Goal: Obtain resource: Obtain resource

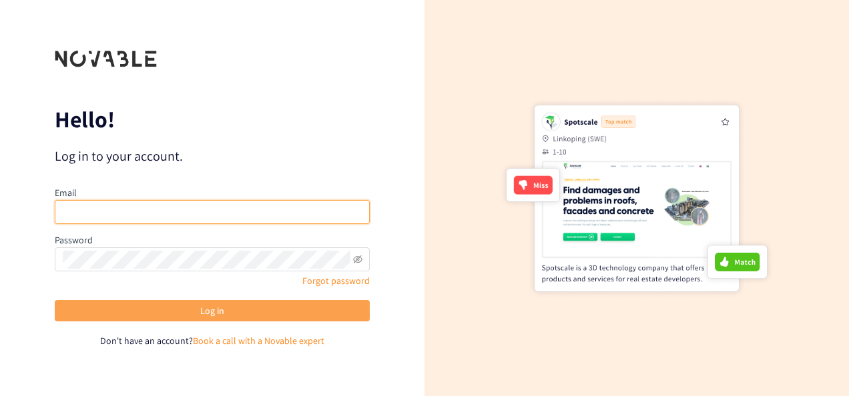
type input "[EMAIL_ADDRESS][DOMAIN_NAME]"
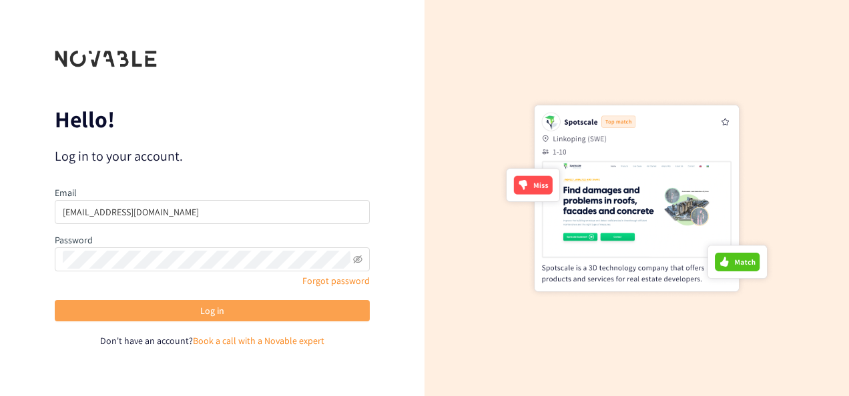
click at [186, 319] on button "Log in" at bounding box center [212, 310] width 315 height 21
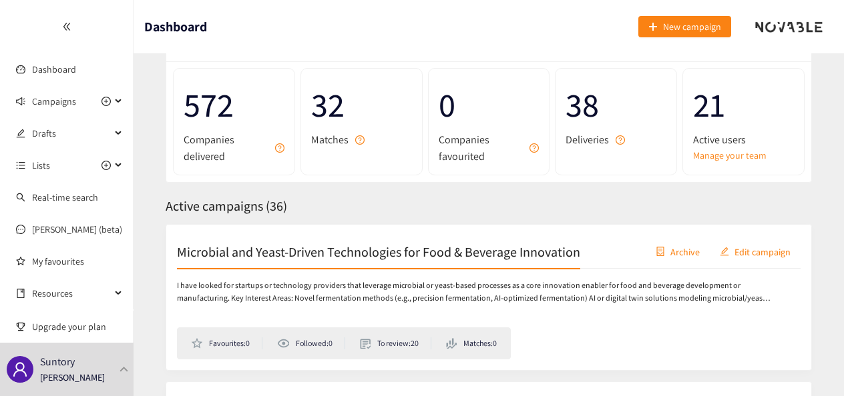
scroll to position [133, 0]
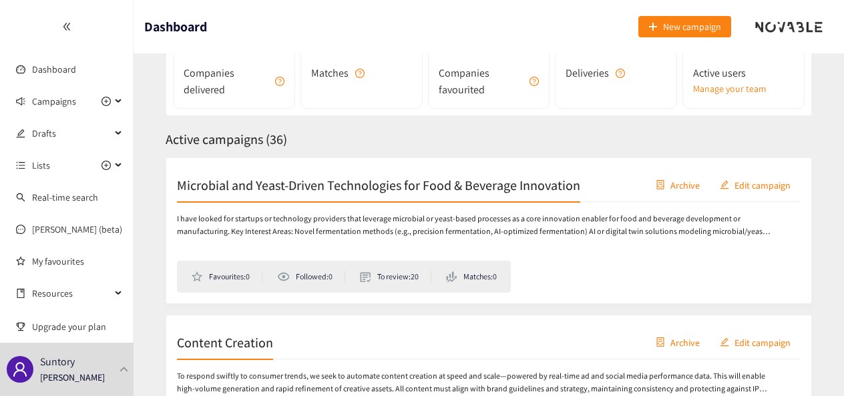
click at [294, 187] on h2 "Microbial and Yeast-Driven Technologies for Food & Beverage Innovation" at bounding box center [378, 185] width 403 height 19
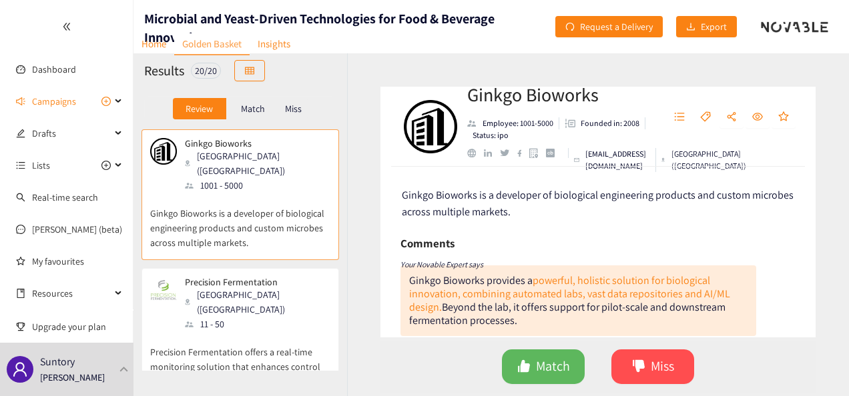
click at [60, 24] on div at bounding box center [66, 26] width 133 height 53
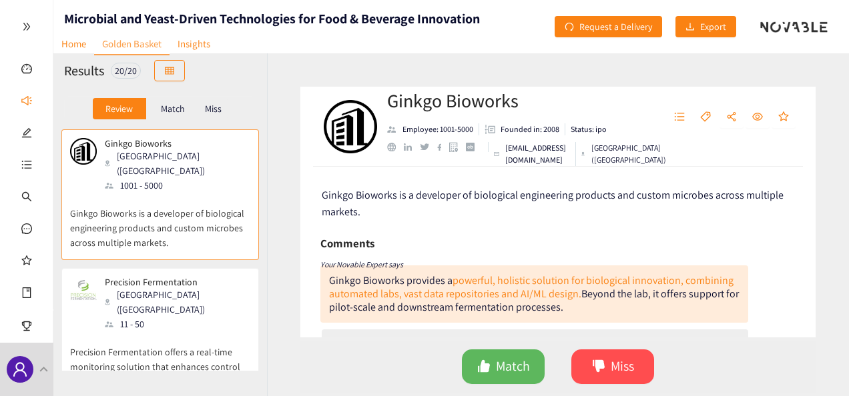
click at [26, 27] on icon "double-right" at bounding box center [26, 26] width 7 height 7
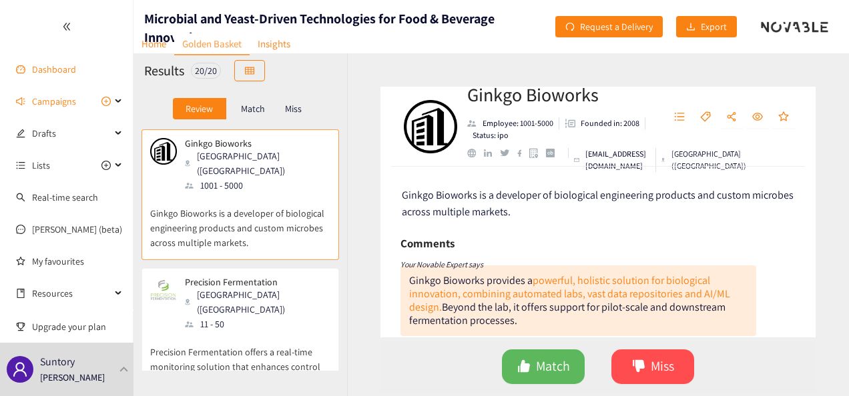
click at [55, 65] on link "Dashboard" at bounding box center [54, 69] width 44 height 12
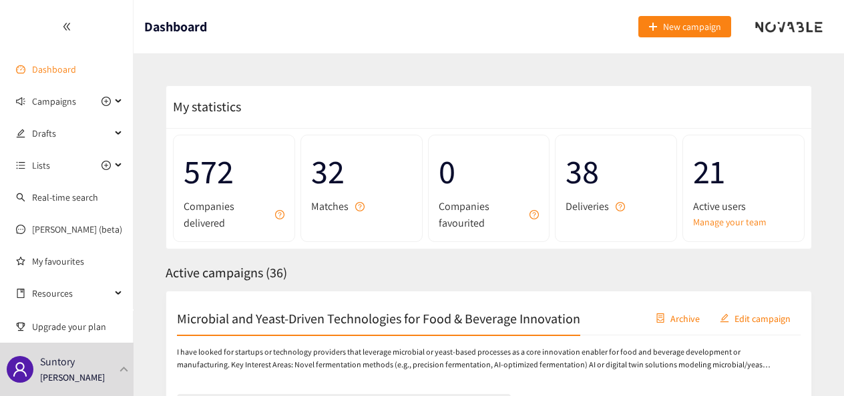
click at [68, 71] on link "Dashboard" at bounding box center [54, 69] width 44 height 12
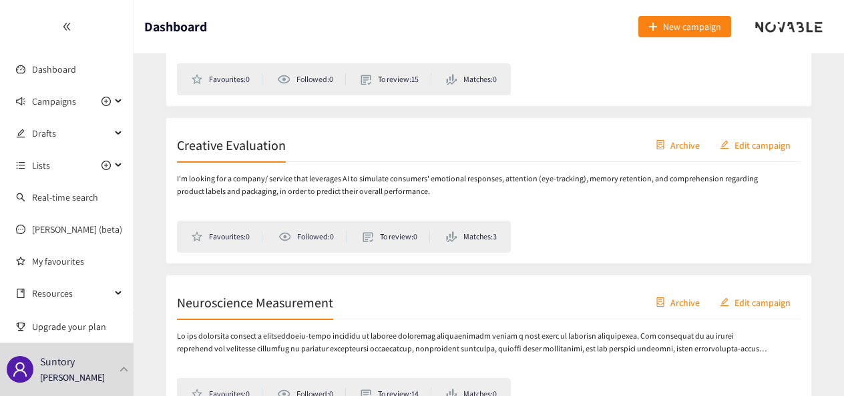
scroll to position [534, 0]
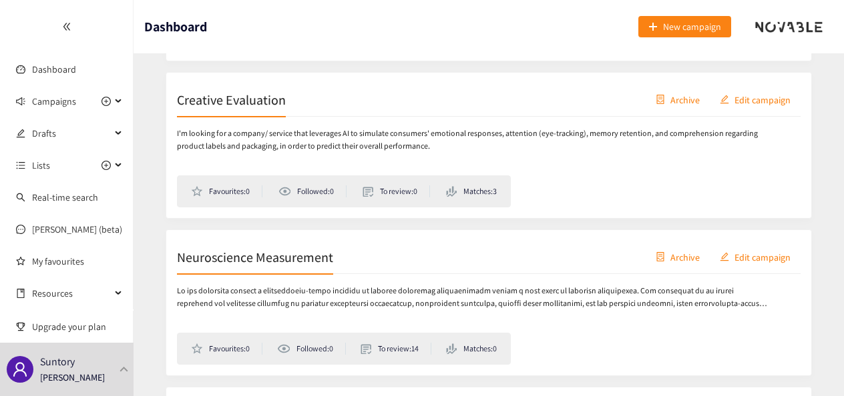
click at [314, 89] on div "Creative Evaluation Archive Edit campaign" at bounding box center [488, 99] width 623 height 33
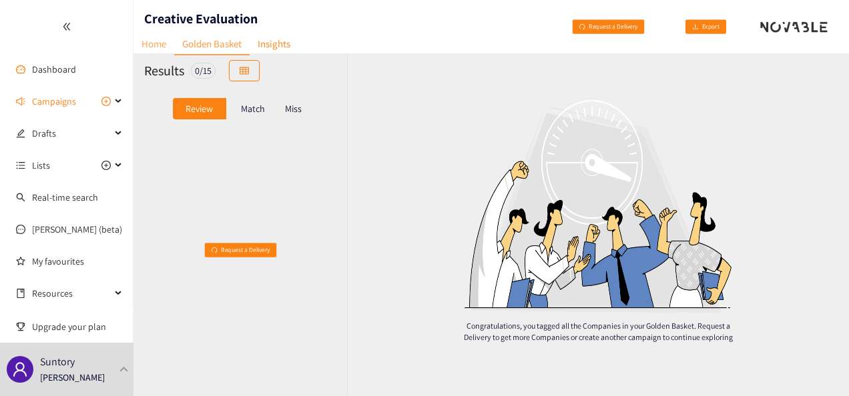
click at [168, 40] on link "Home" at bounding box center [153, 43] width 41 height 21
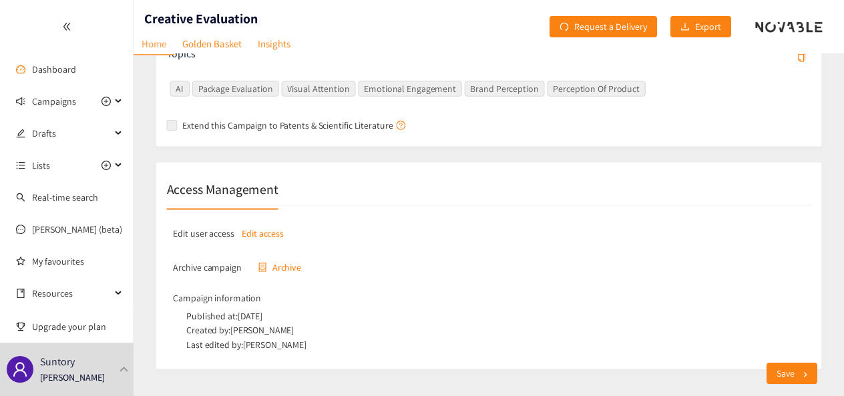
scroll to position [440, 0]
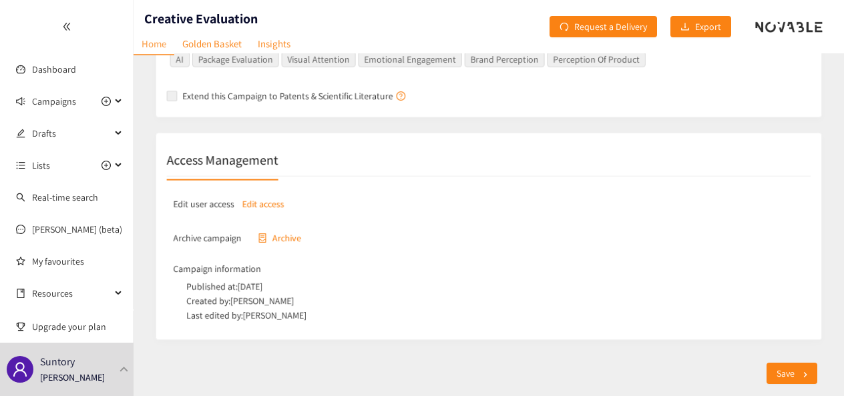
click at [77, 29] on div at bounding box center [66, 26] width 133 height 53
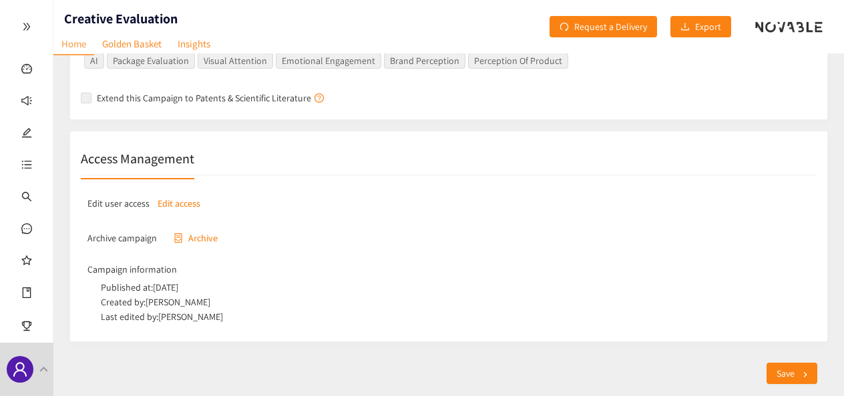
click at [29, 32] on div at bounding box center [26, 26] width 53 height 53
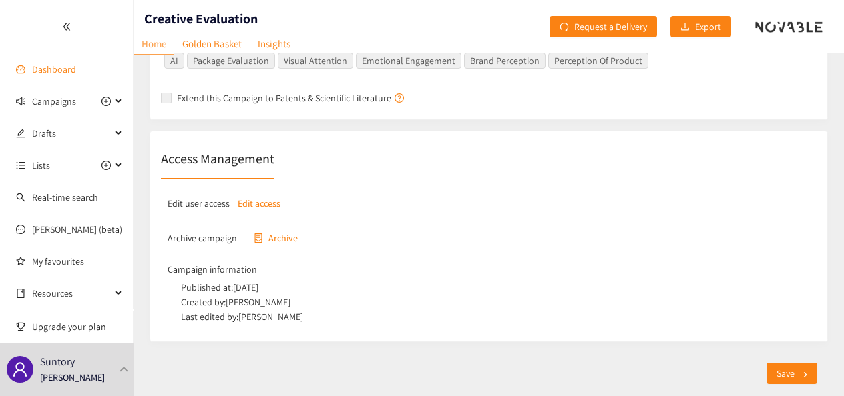
click at [72, 69] on link "Dashboard" at bounding box center [54, 69] width 44 height 12
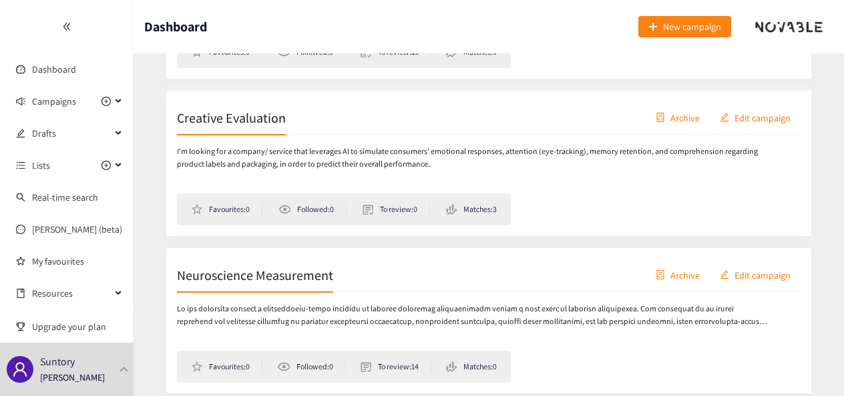
scroll to position [534, 0]
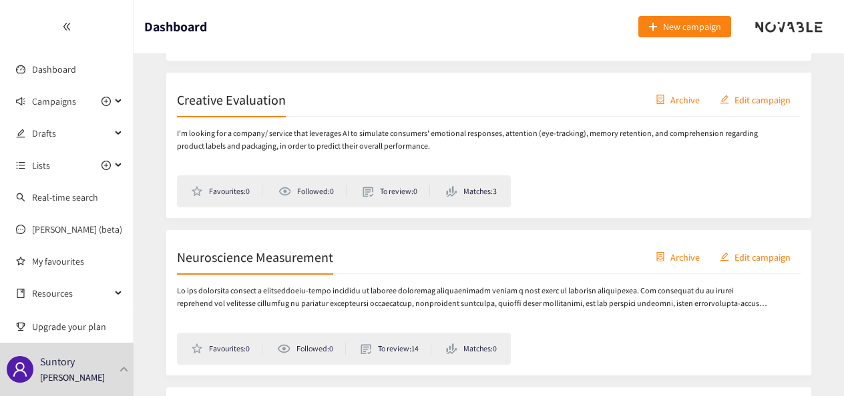
click at [308, 258] on h2 "Neuroscience Measurement" at bounding box center [255, 257] width 156 height 19
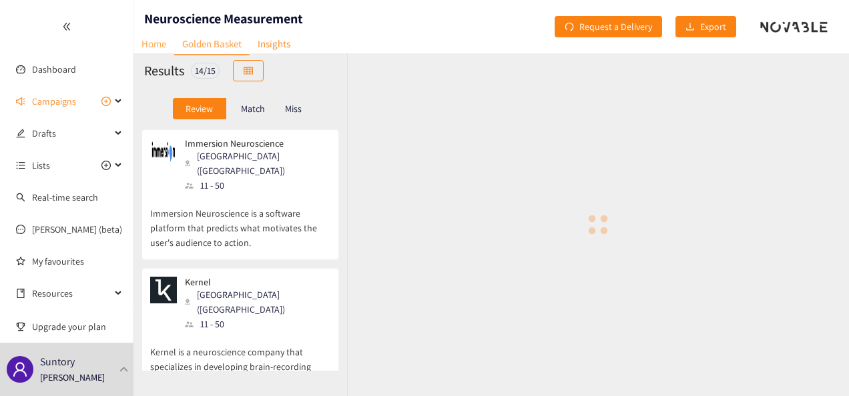
click at [165, 45] on link "Home" at bounding box center [153, 43] width 41 height 21
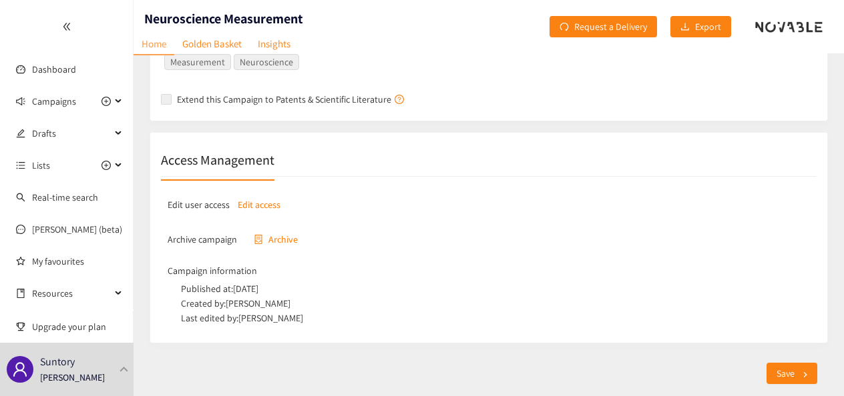
scroll to position [442, 0]
click at [48, 74] on link "Dashboard" at bounding box center [54, 69] width 44 height 12
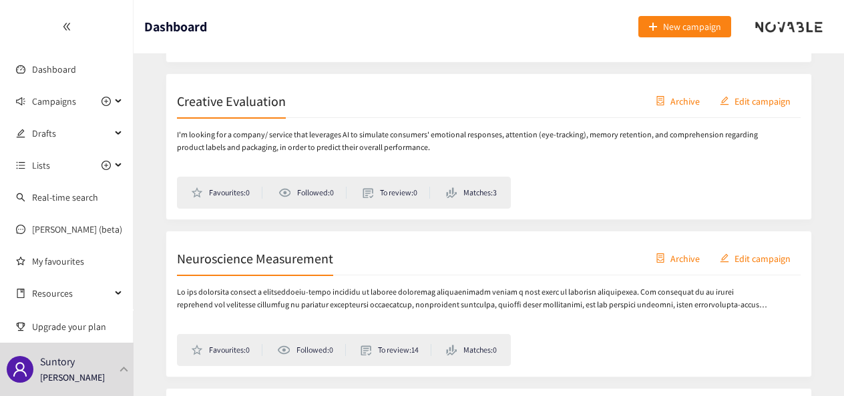
scroll to position [534, 0]
click at [294, 253] on h2 "Neuroscience Measurement" at bounding box center [255, 257] width 156 height 19
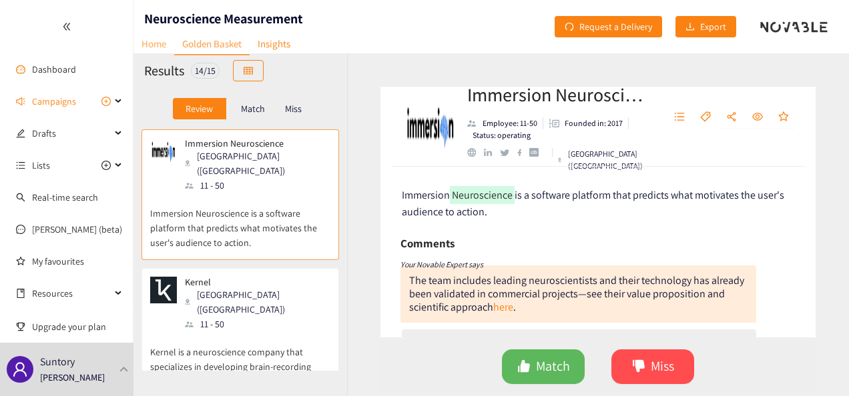
click at [138, 41] on link "Home" at bounding box center [153, 43] width 41 height 21
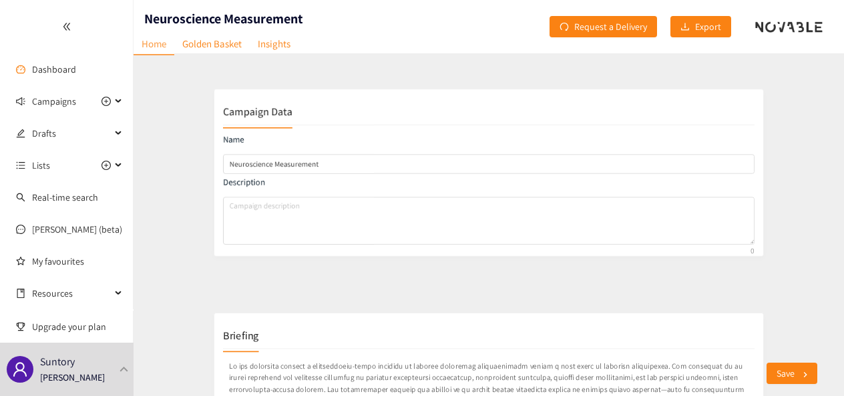
drag, startPoint x: 144, startPoint y: 19, endPoint x: 367, endPoint y: 9, distance: 223.9
click at [398, 9] on header "Neuroscience Measurement Home Golden Basket Insights Request a Delivery Export" at bounding box center [488, 26] width 710 height 53
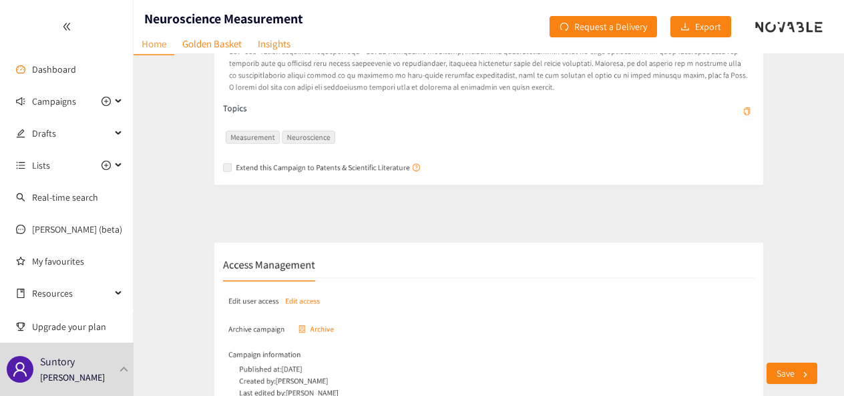
scroll to position [442, 0]
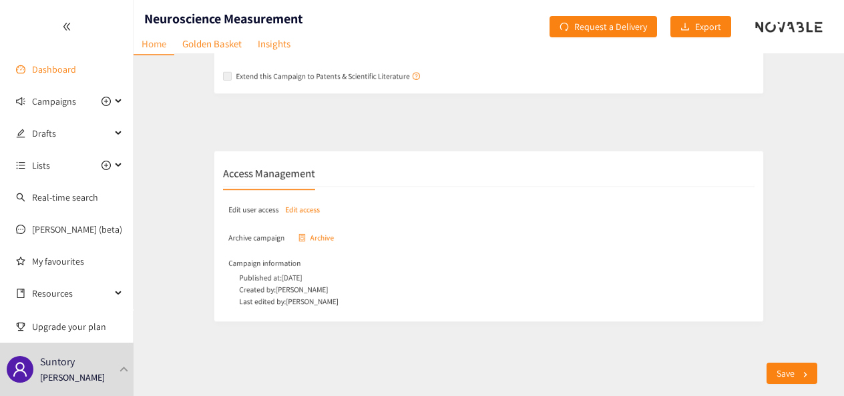
click at [59, 72] on link "Dashboard" at bounding box center [54, 69] width 44 height 12
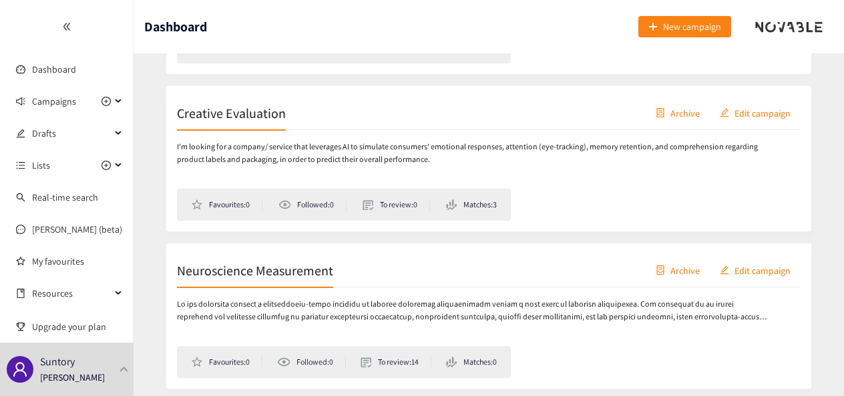
scroll to position [534, 0]
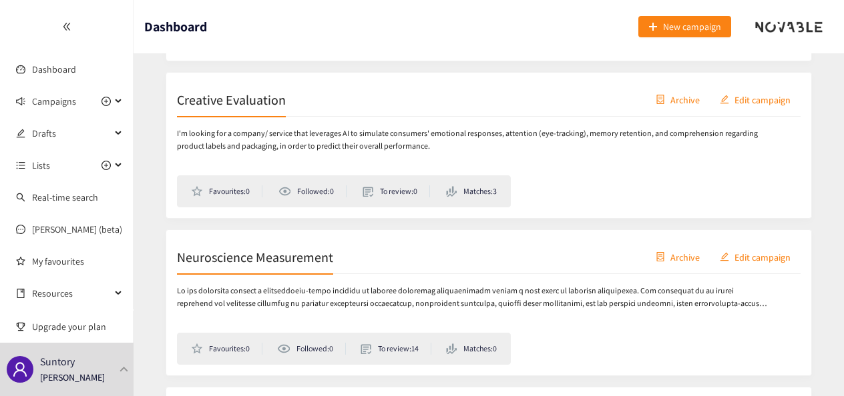
click at [262, 90] on h2 "Creative Evaluation" at bounding box center [231, 99] width 109 height 19
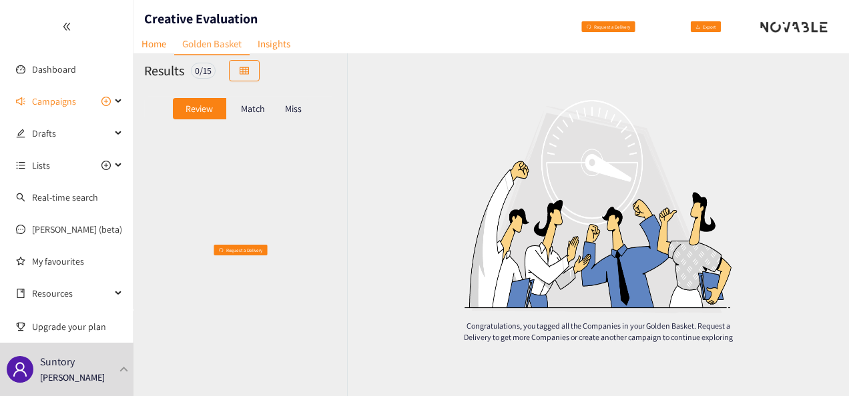
click at [240, 107] on div "Match" at bounding box center [252, 108] width 53 height 21
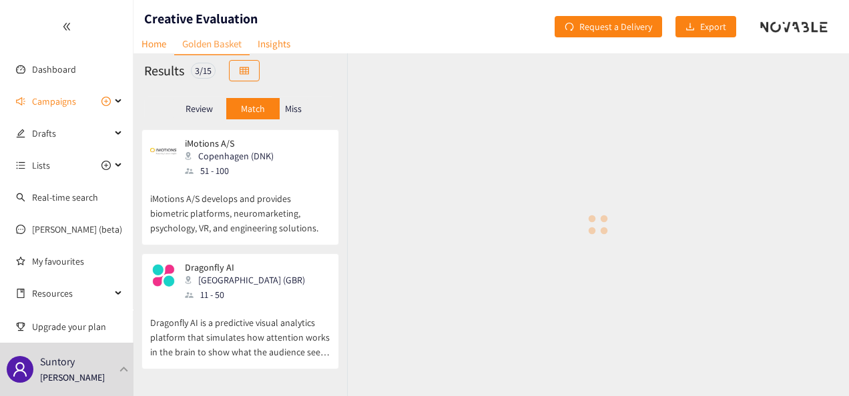
click at [308, 117] on div "Review Match Miss" at bounding box center [240, 108] width 192 height 25
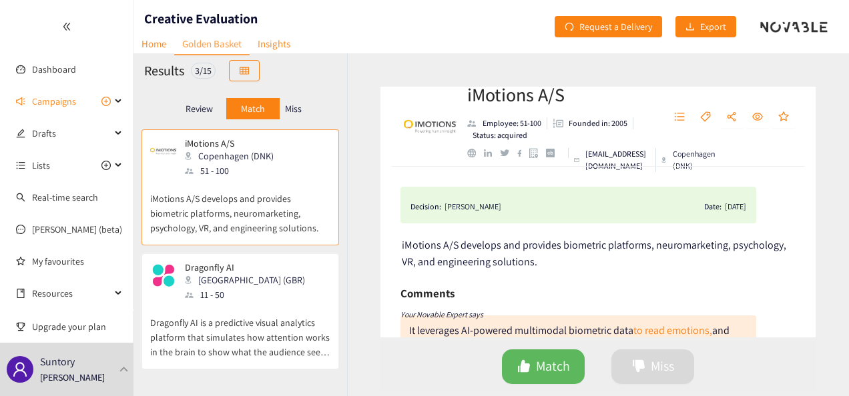
click at [301, 108] on p "Miss" at bounding box center [293, 108] width 17 height 11
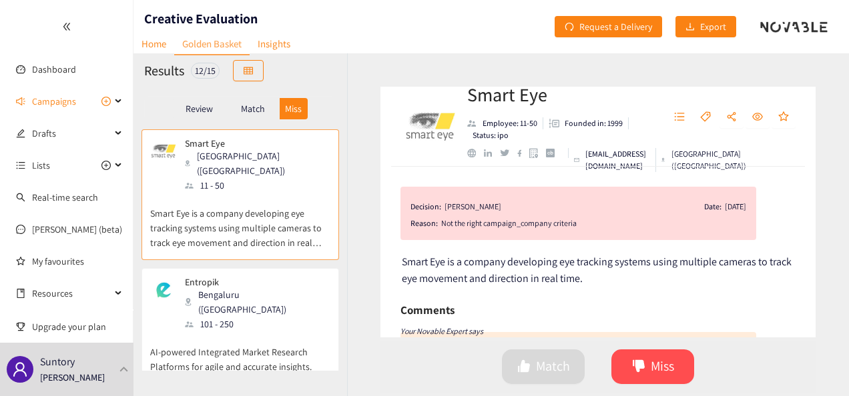
click at [210, 107] on p "Review" at bounding box center [199, 108] width 27 height 11
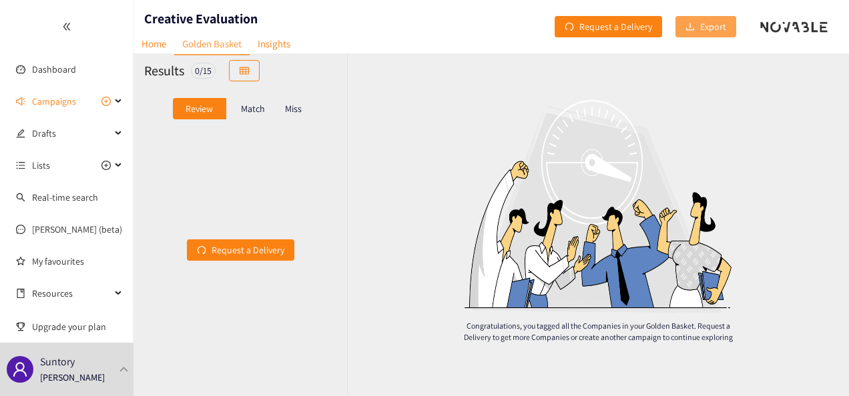
click at [708, 29] on span "Export" at bounding box center [713, 26] width 26 height 15
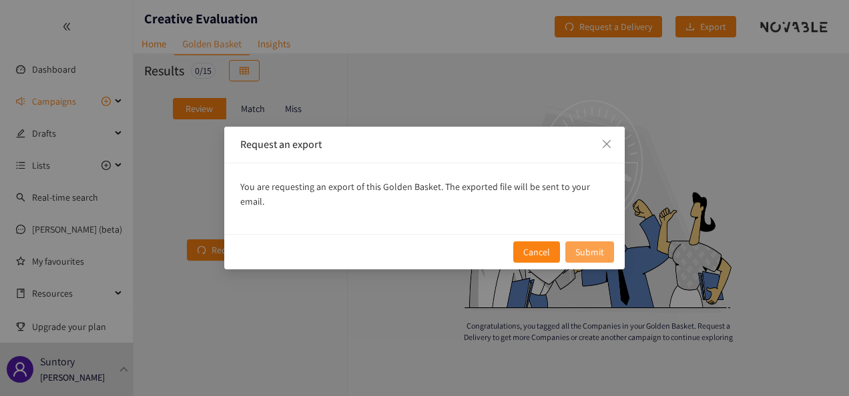
click at [581, 252] on button "Submit" at bounding box center [589, 252] width 49 height 21
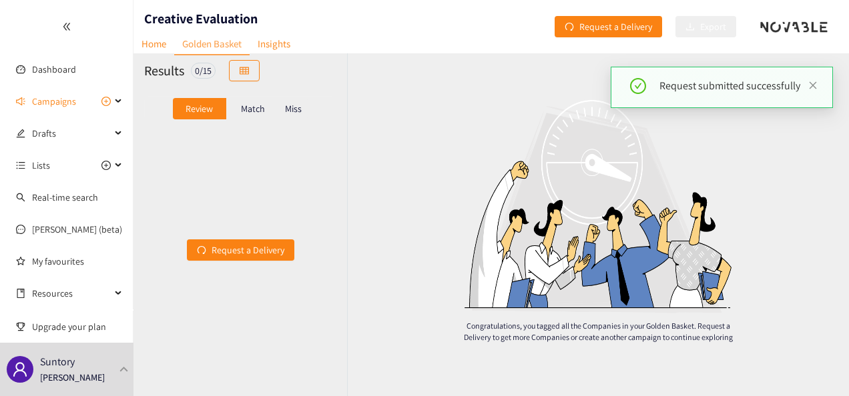
click at [63, 26] on icon "double-left" at bounding box center [66, 26] width 9 height 9
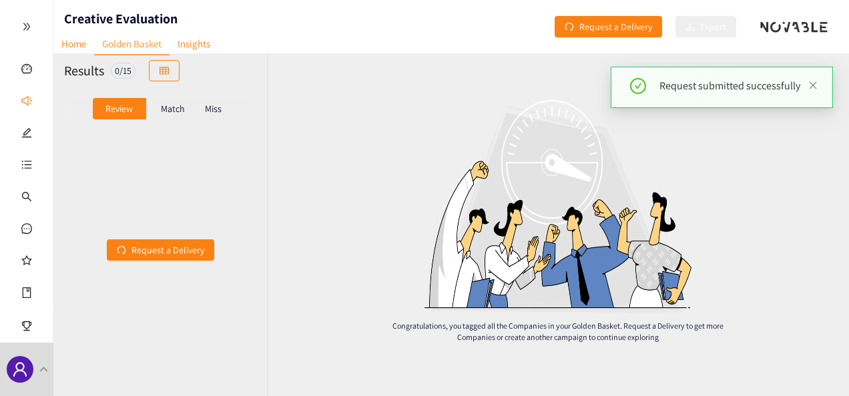
click at [31, 26] on div at bounding box center [26, 26] width 53 height 53
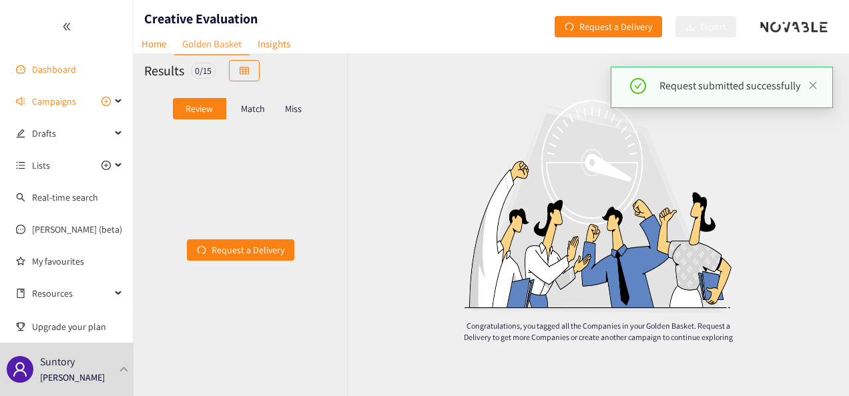
click at [73, 70] on link "Dashboard" at bounding box center [54, 69] width 44 height 12
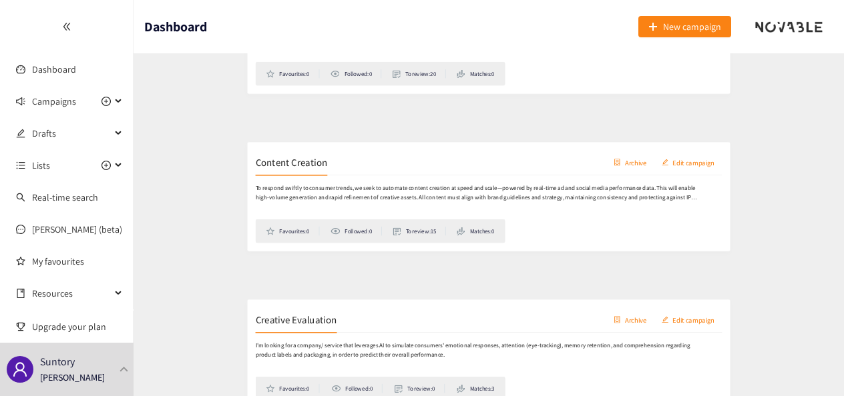
scroll to position [400, 0]
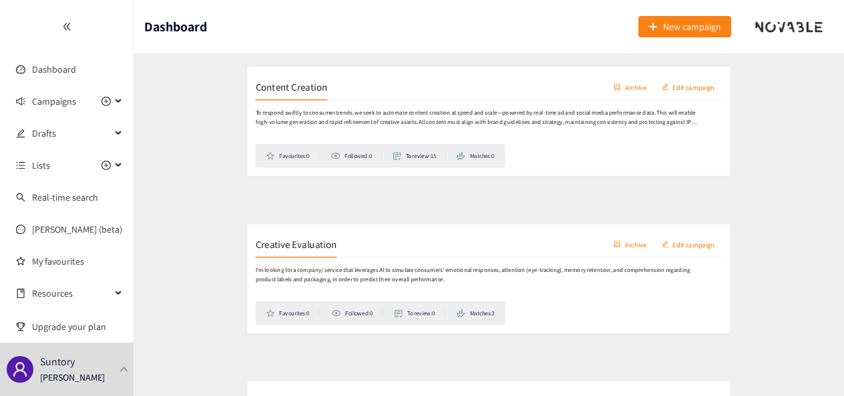
click at [284, 71] on div "Content Creation Archive Edit campaign" at bounding box center [488, 75] width 623 height 33
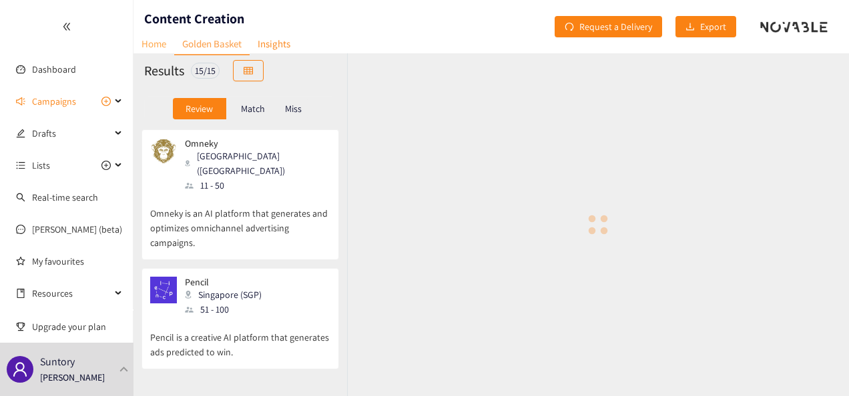
click at [156, 41] on link "Home" at bounding box center [153, 43] width 41 height 21
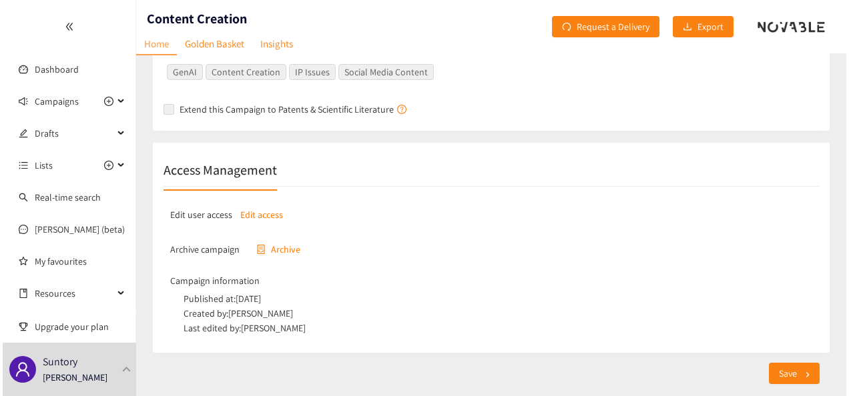
scroll to position [413, 0]
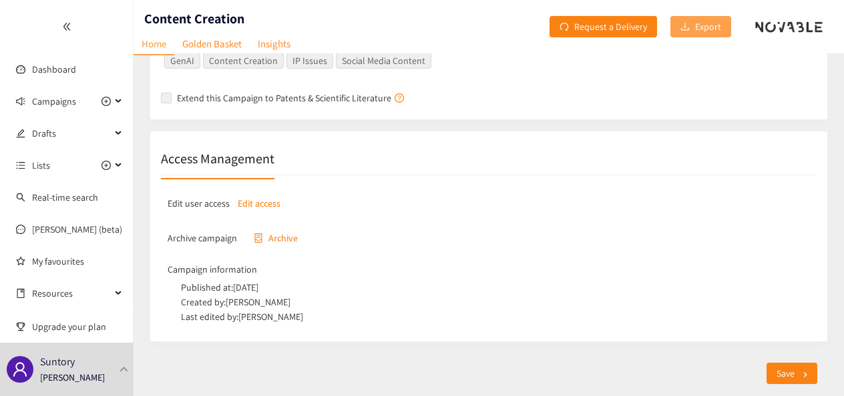
click at [710, 21] on span "Export" at bounding box center [708, 26] width 26 height 15
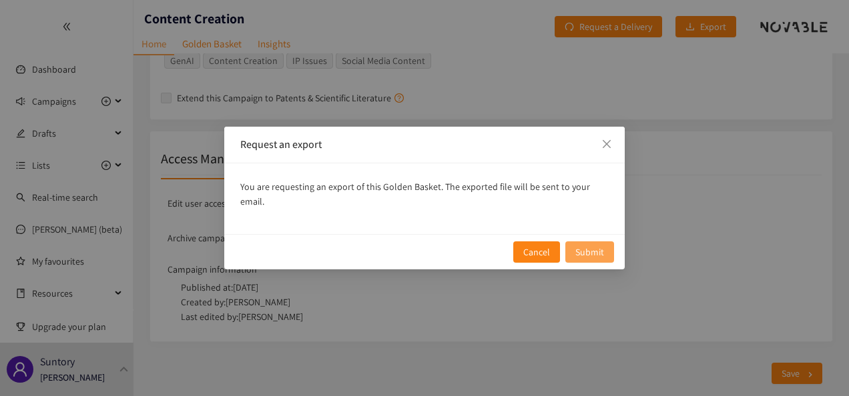
click at [591, 245] on span "Submit" at bounding box center [589, 252] width 29 height 15
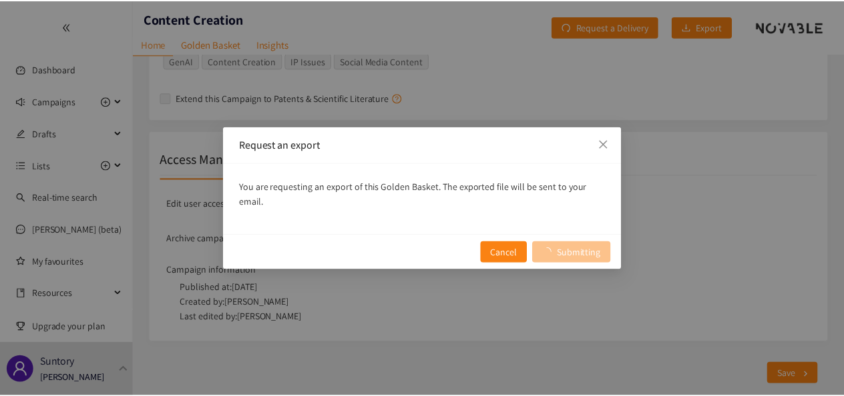
scroll to position [281, 0]
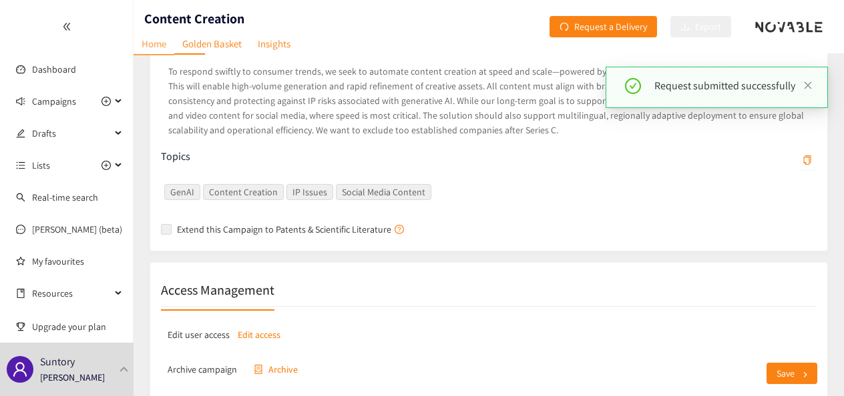
click at [71, 22] on div at bounding box center [66, 26] width 133 height 53
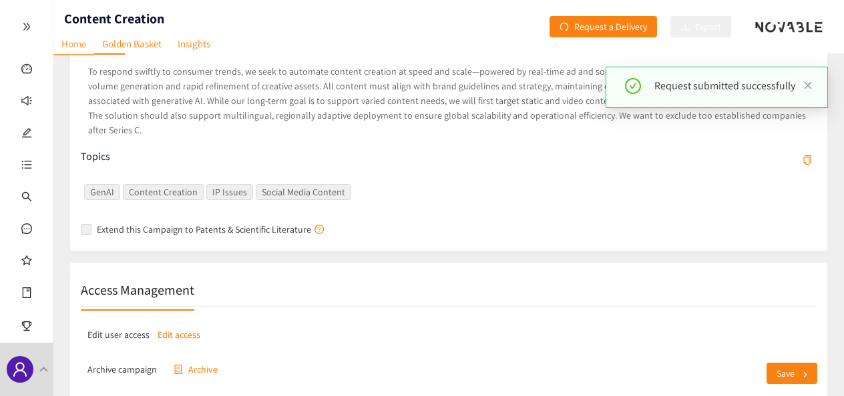
click at [27, 23] on icon "double-right" at bounding box center [26, 26] width 7 height 7
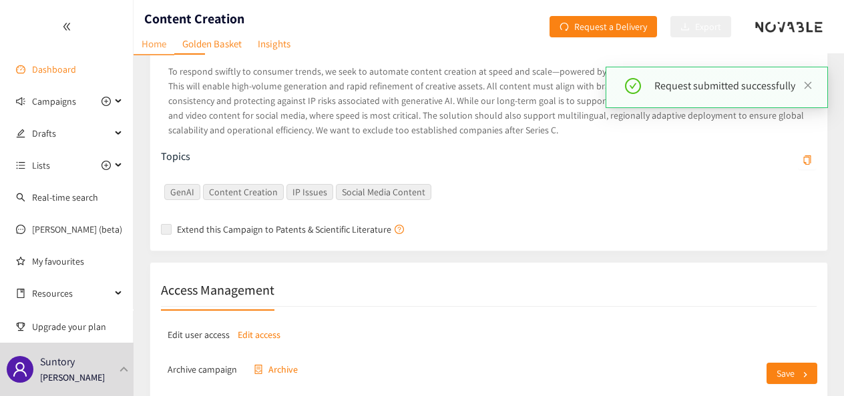
click at [68, 69] on link "Dashboard" at bounding box center [54, 69] width 44 height 12
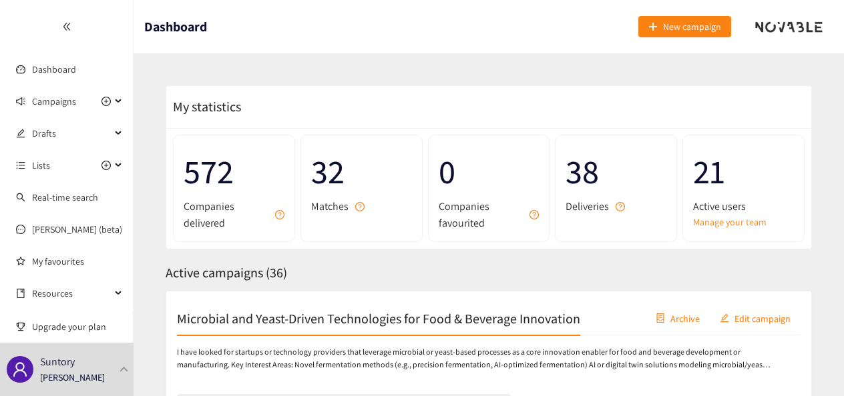
scroll to position [133, 0]
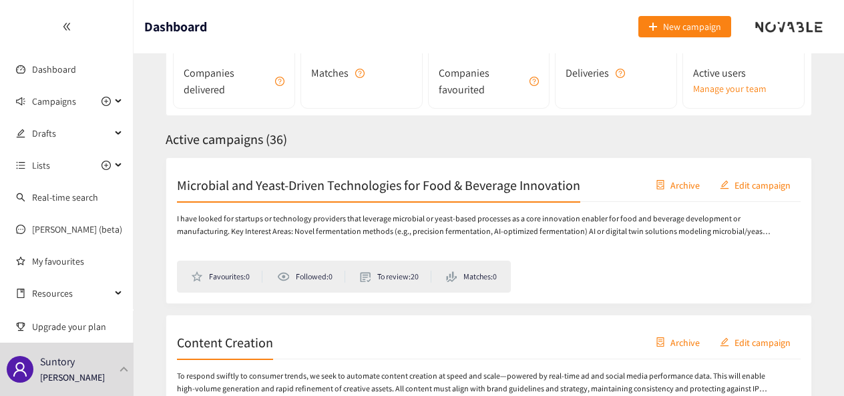
click at [243, 176] on h2 "Microbial and Yeast-Driven Technologies for Food & Beverage Innovation" at bounding box center [378, 185] width 403 height 19
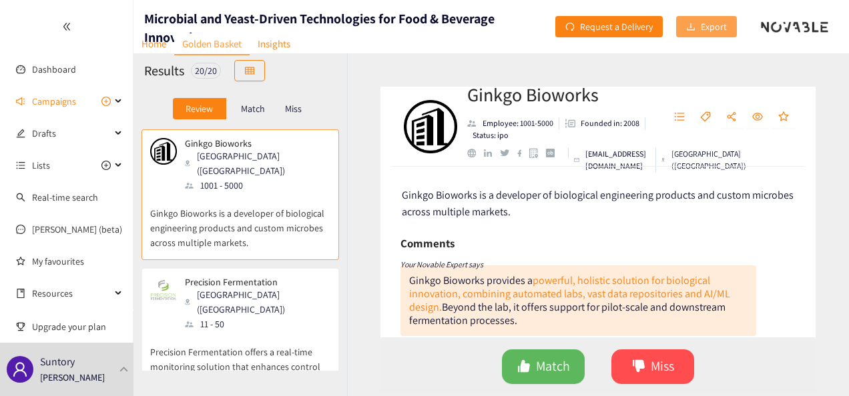
click at [702, 29] on span "Export" at bounding box center [714, 26] width 26 height 15
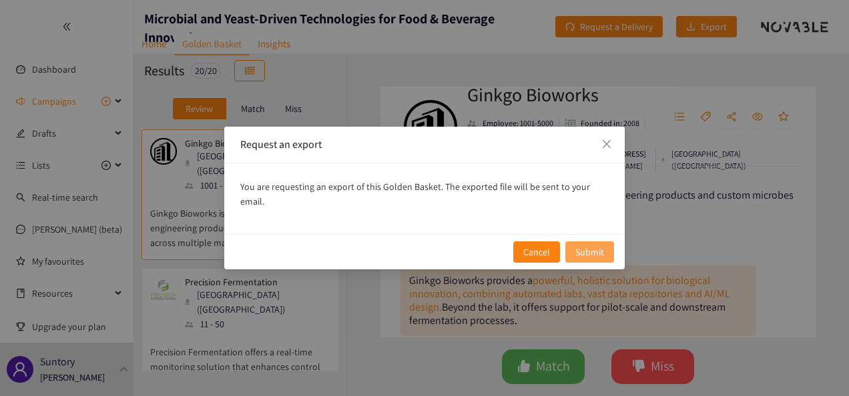
click at [600, 249] on span "Submit" at bounding box center [589, 252] width 29 height 15
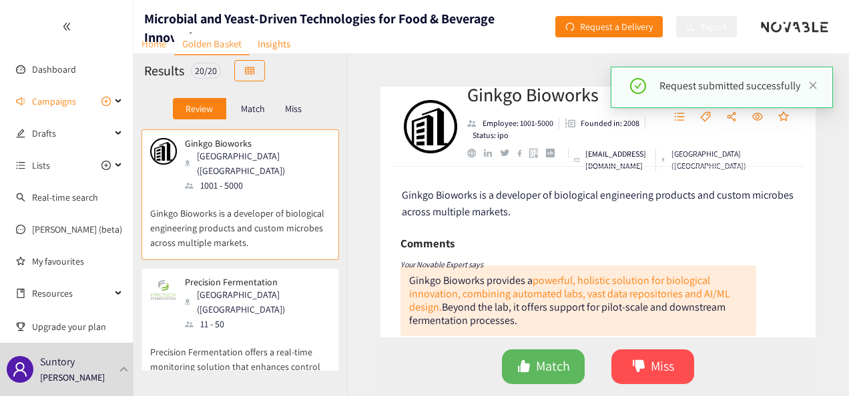
click at [151, 48] on link "Home" at bounding box center [153, 43] width 41 height 21
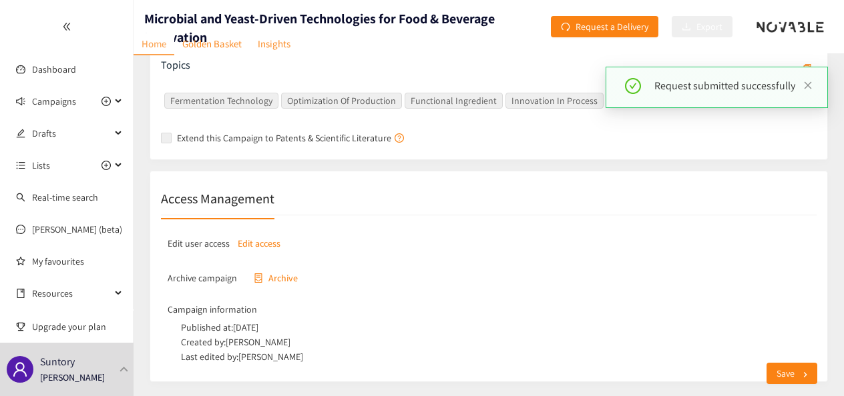
scroll to position [427, 0]
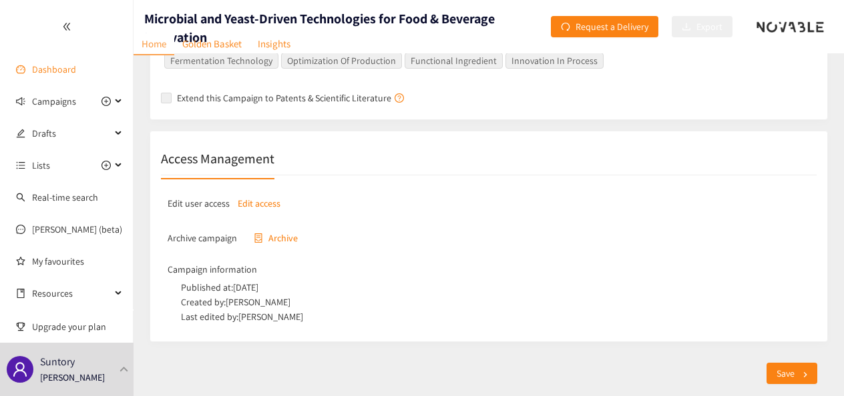
click at [40, 63] on link "Dashboard" at bounding box center [54, 69] width 44 height 12
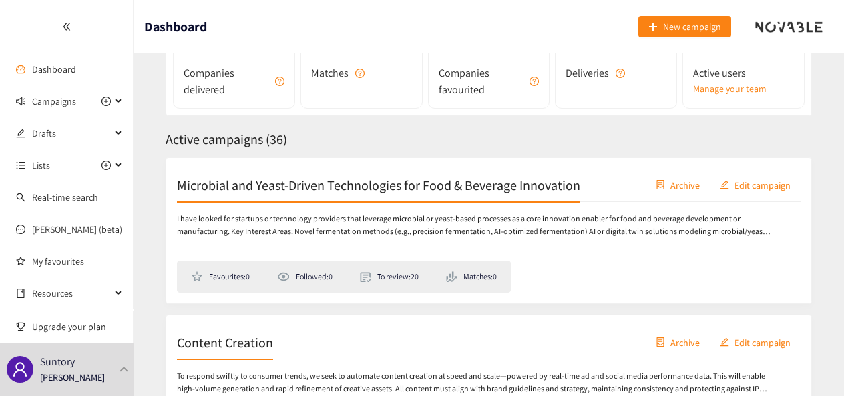
scroll to position [400, 0]
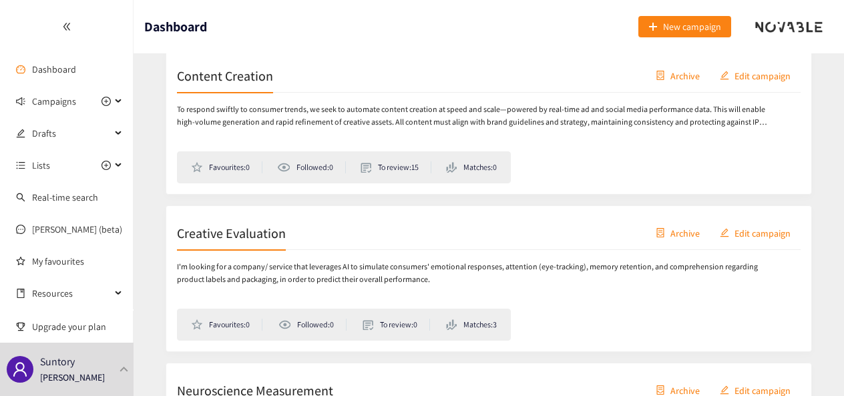
click at [356, 228] on div "Creative Evaluation Archive Edit campaign" at bounding box center [488, 233] width 623 height 33
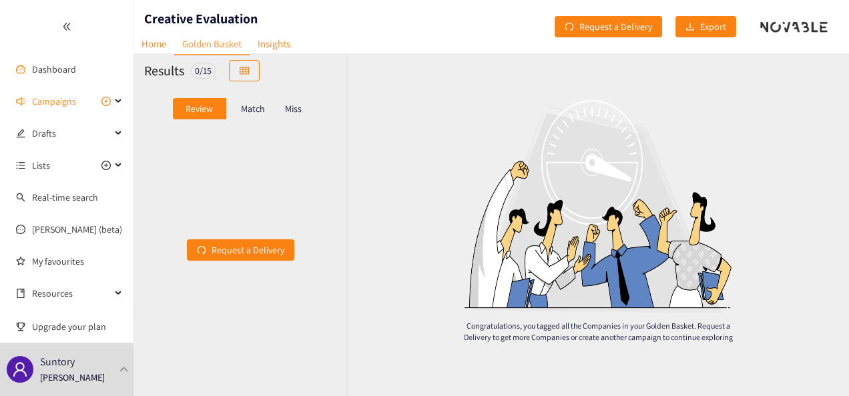
click at [254, 115] on div "Match" at bounding box center [252, 108] width 53 height 21
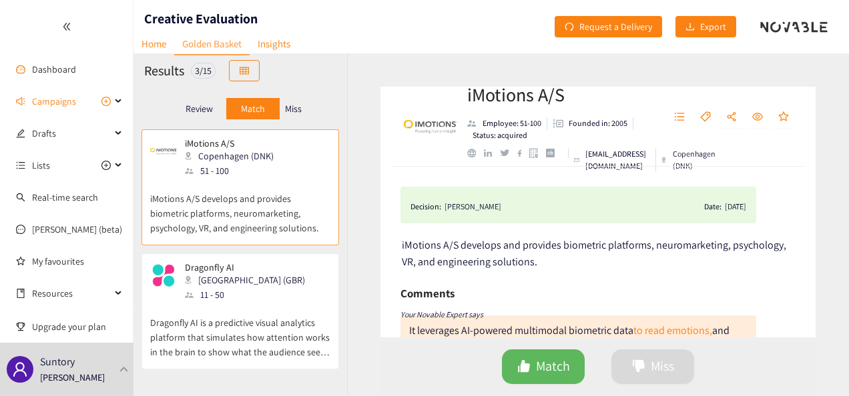
click at [294, 101] on div "Miss" at bounding box center [294, 108] width 28 height 21
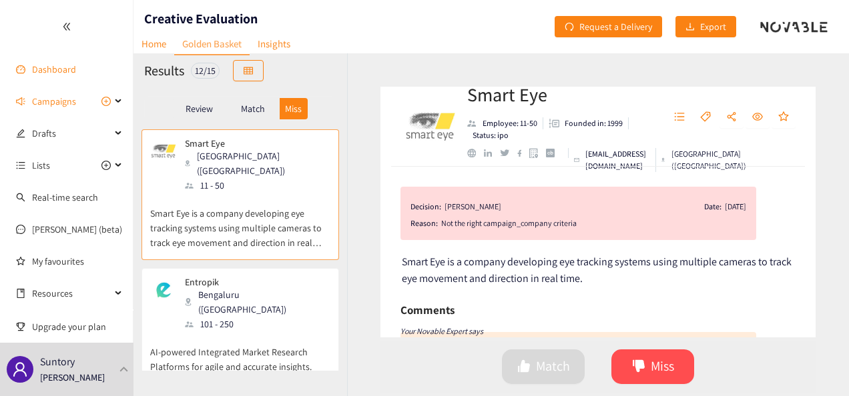
click at [76, 75] on link "Dashboard" at bounding box center [54, 69] width 44 height 12
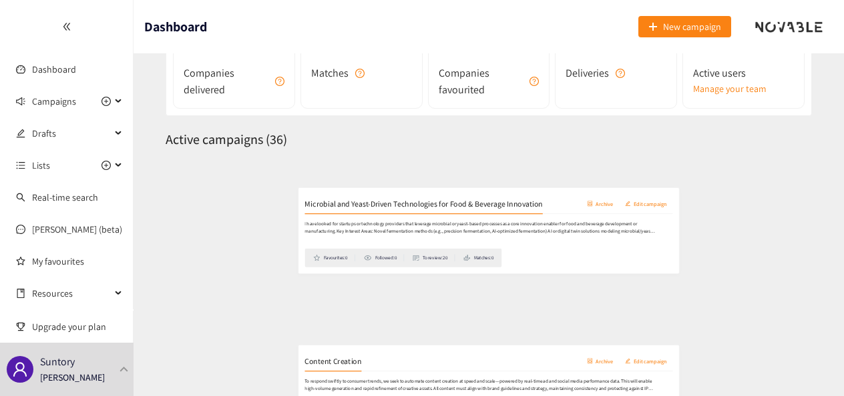
scroll to position [200, 0]
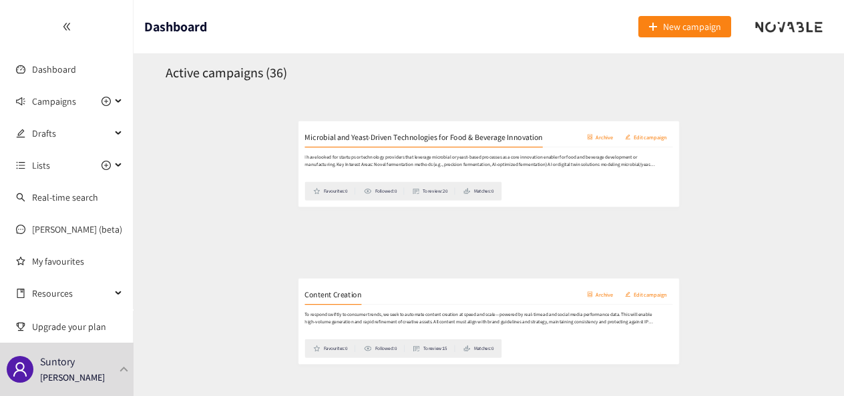
click at [338, 278] on div "Content Creation Archive Edit campaign" at bounding box center [488, 276] width 623 height 33
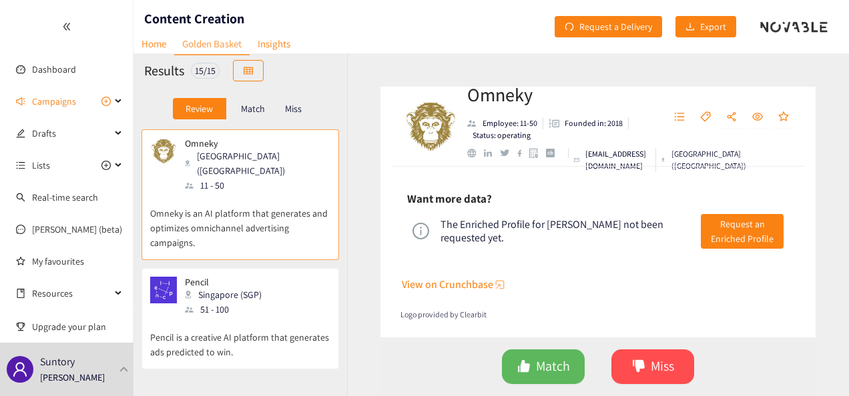
scroll to position [681, 0]
